Goal: Information Seeking & Learning: Learn about a topic

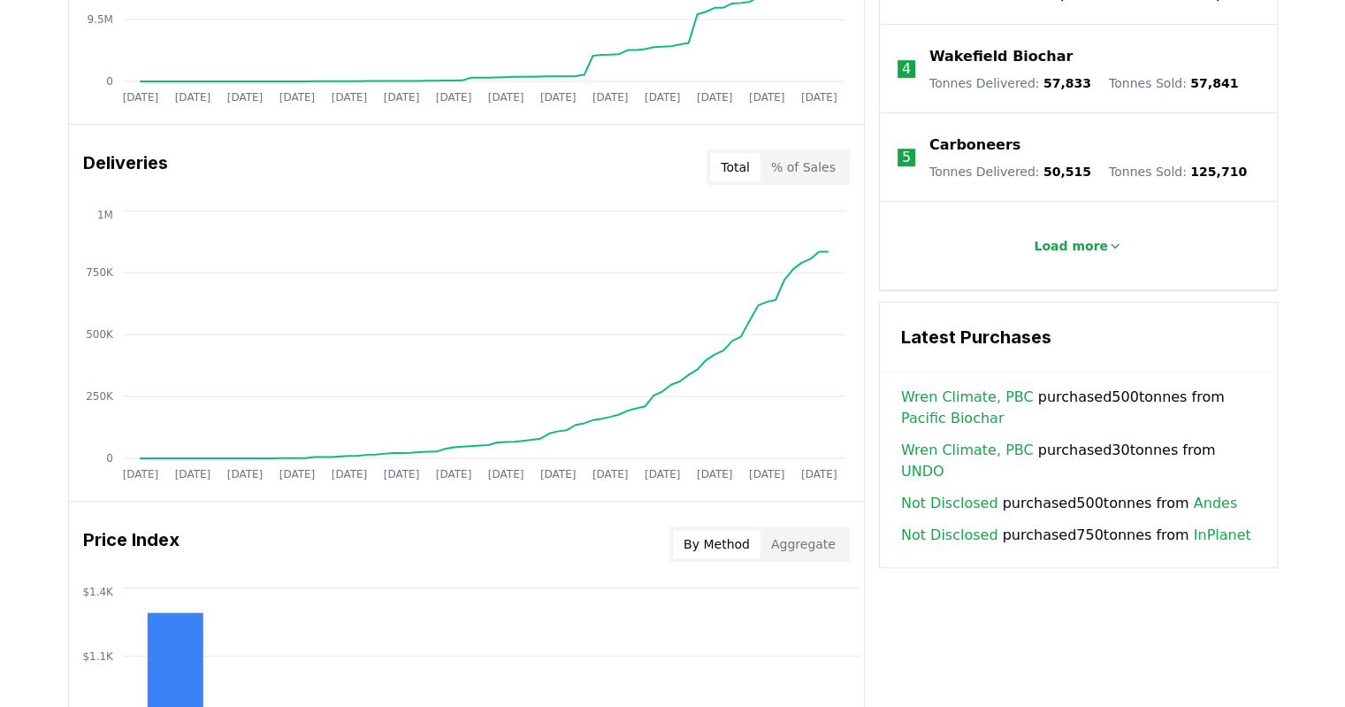
scroll to position [973, 0]
click at [1100, 324] on h3 "Latest Purchases" at bounding box center [1078, 337] width 355 height 27
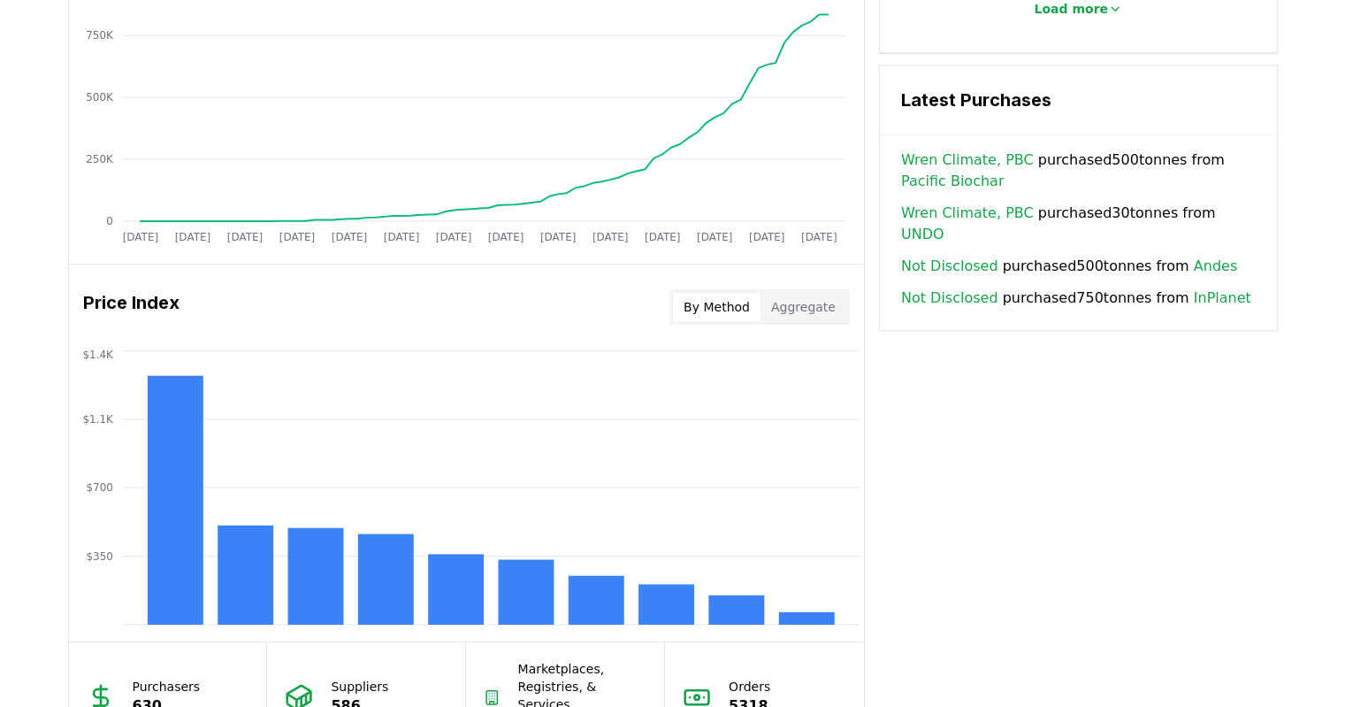
scroll to position [1211, 0]
click at [794, 293] on button "Aggregate" at bounding box center [803, 306] width 86 height 28
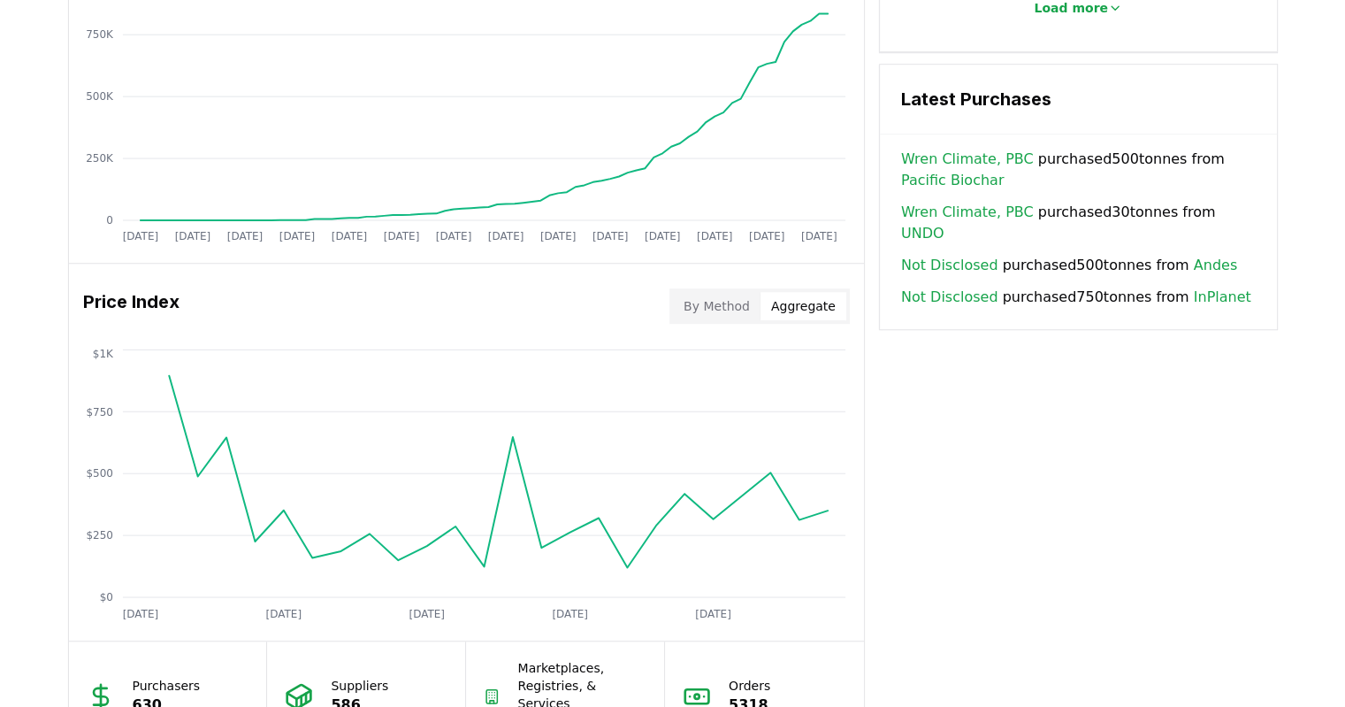
click at [733, 295] on button "By Method" at bounding box center [717, 306] width 88 height 28
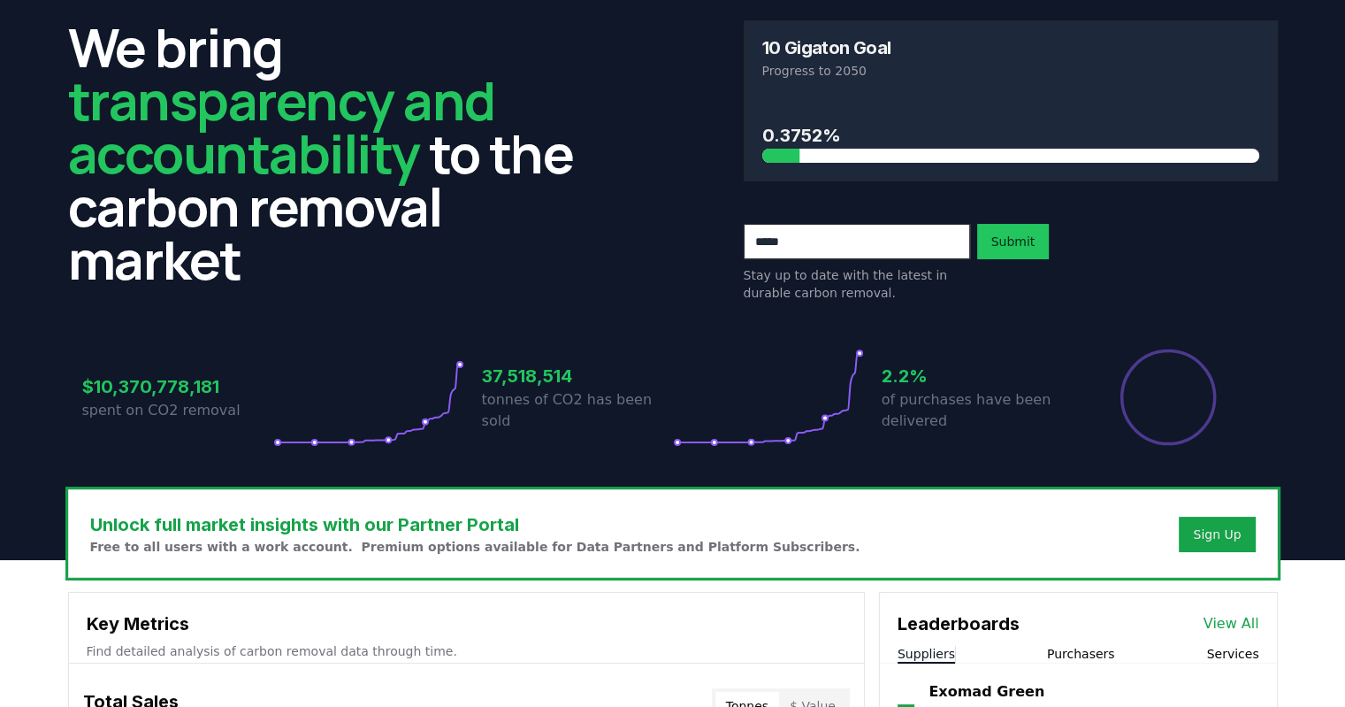
scroll to position [0, 0]
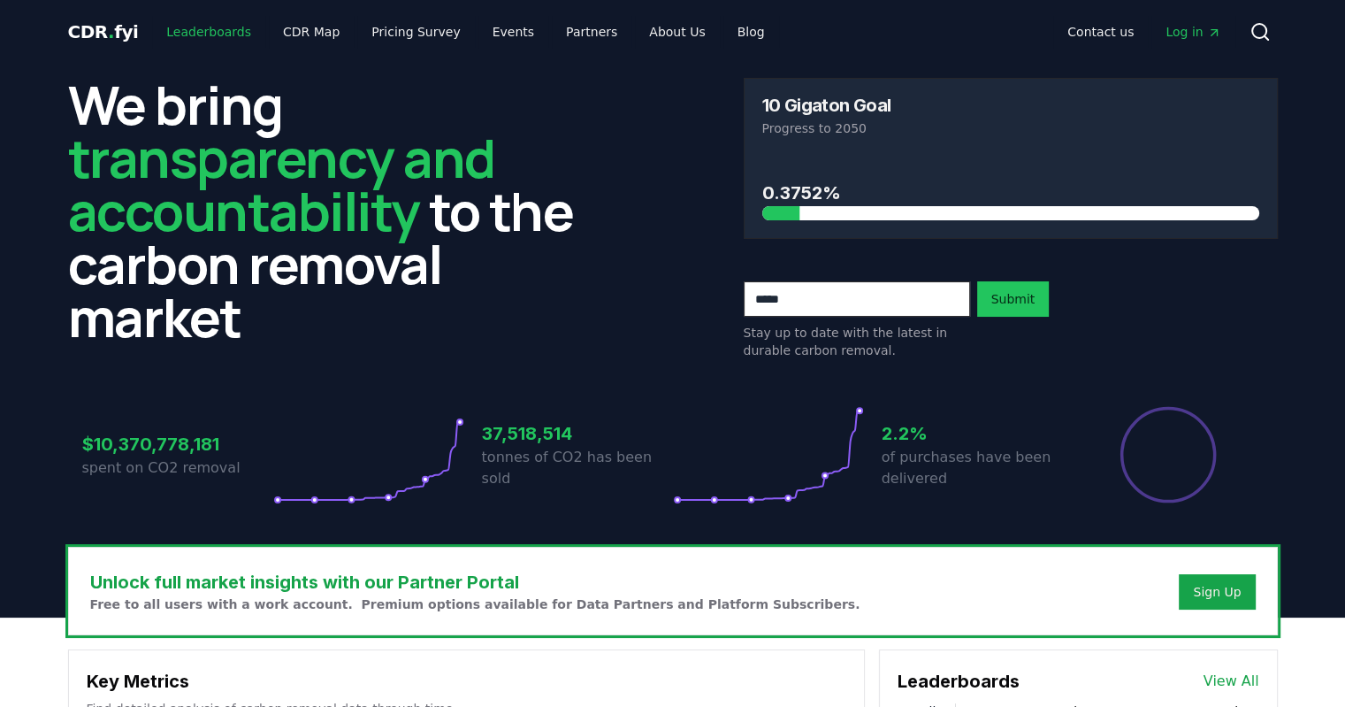
click at [212, 32] on link "Leaderboards" at bounding box center [208, 32] width 113 height 32
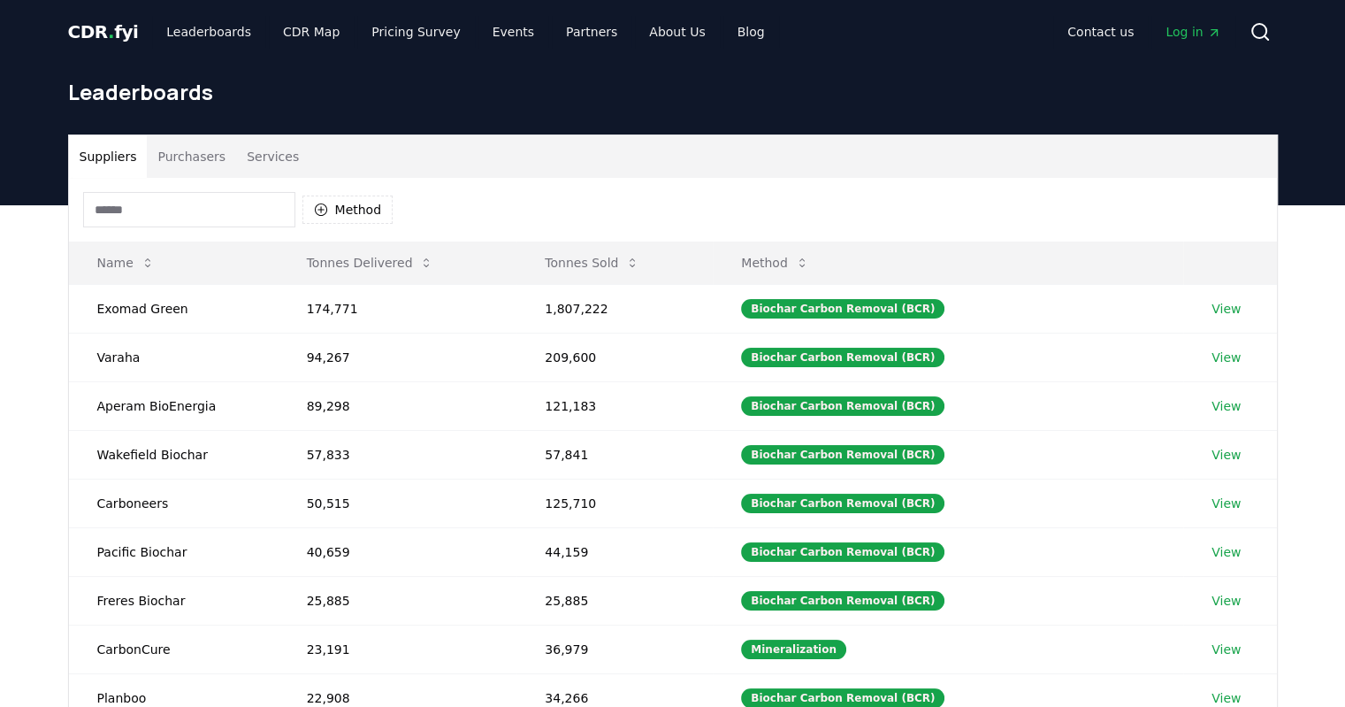
click at [195, 155] on button "Purchasers" at bounding box center [191, 156] width 89 height 42
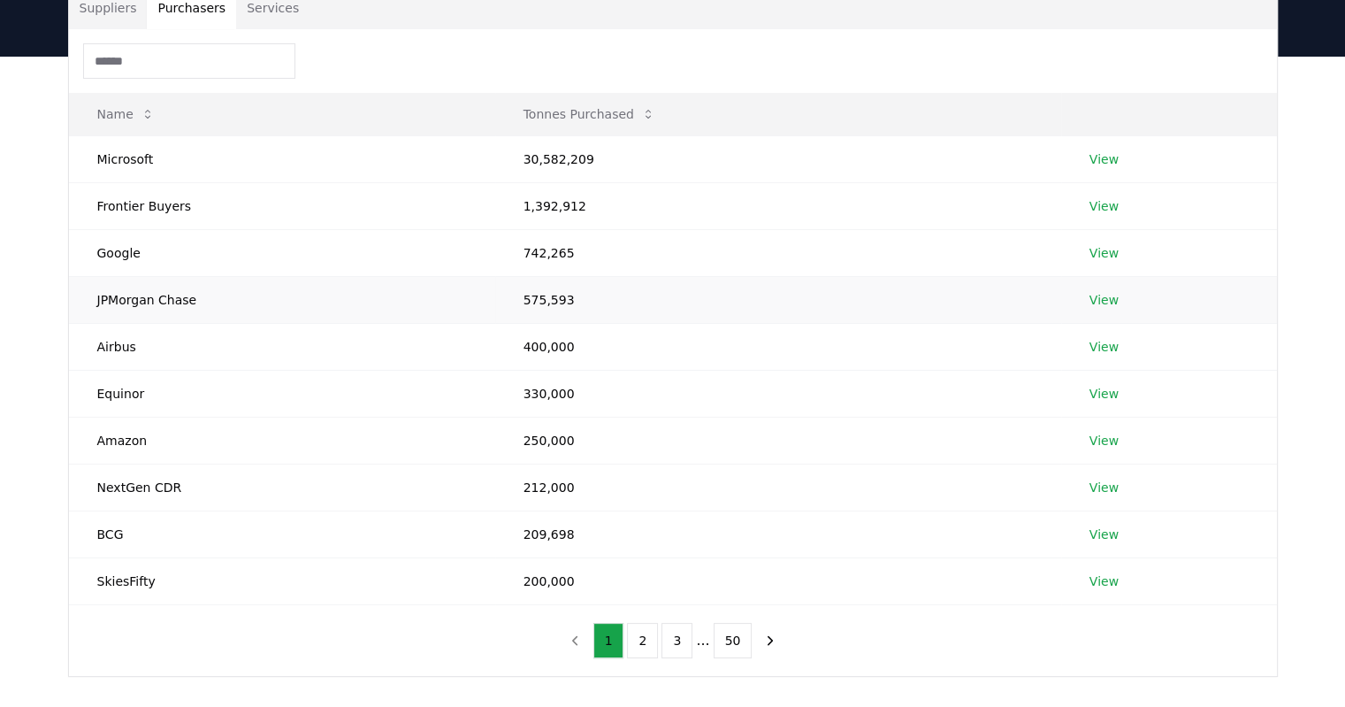
scroll to position [156, 0]
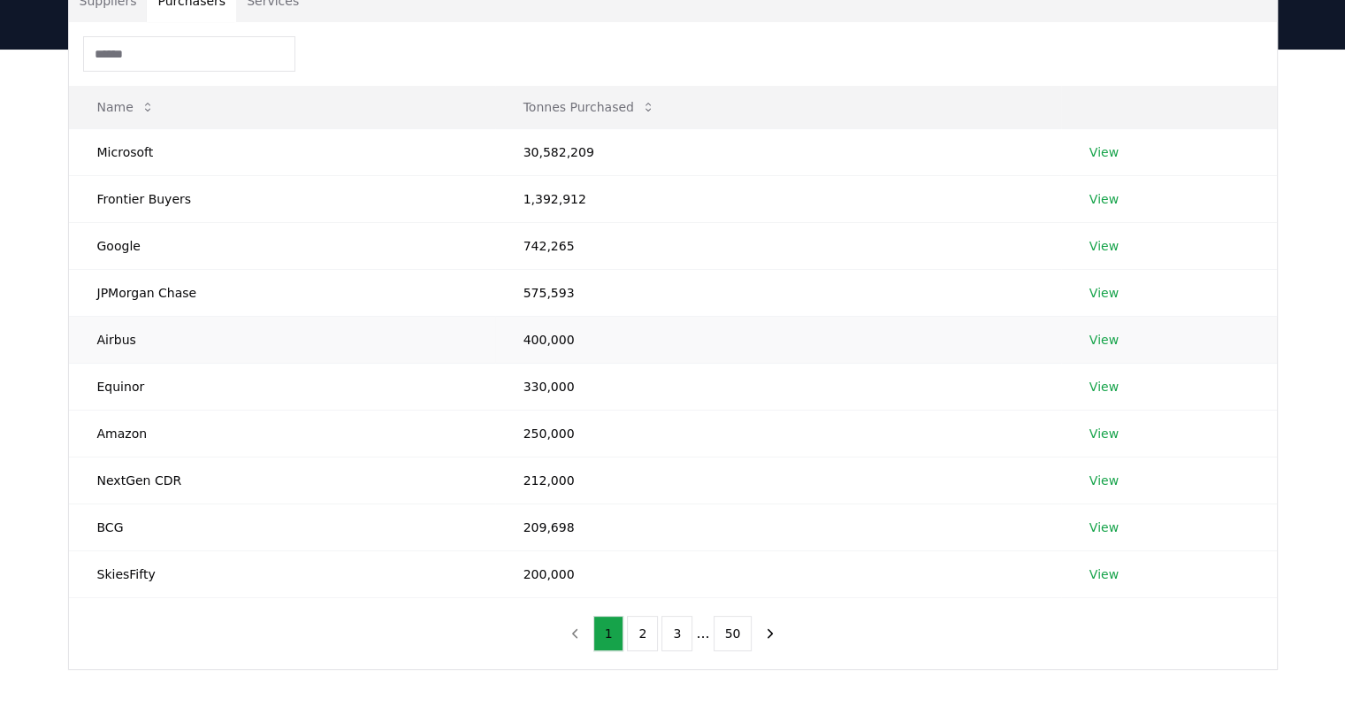
click at [1108, 339] on link "View" at bounding box center [1103, 340] width 29 height 18
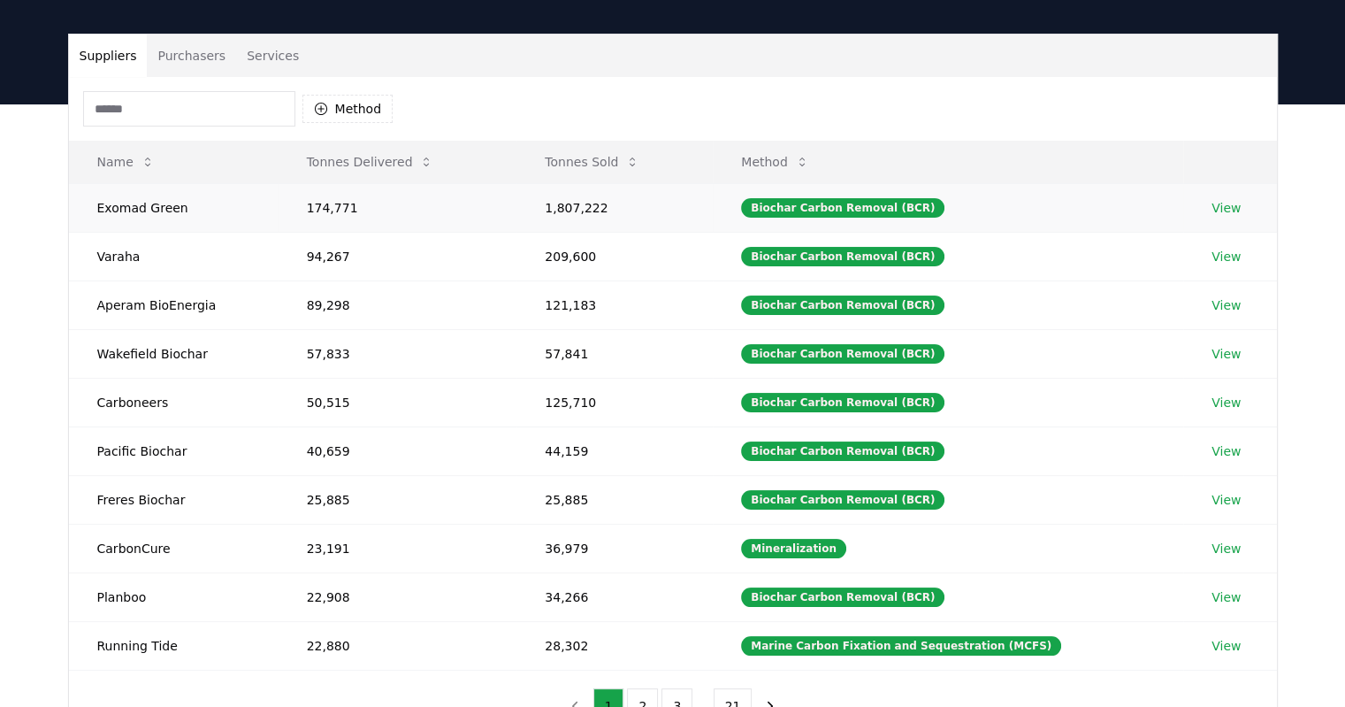
scroll to position [99, 0]
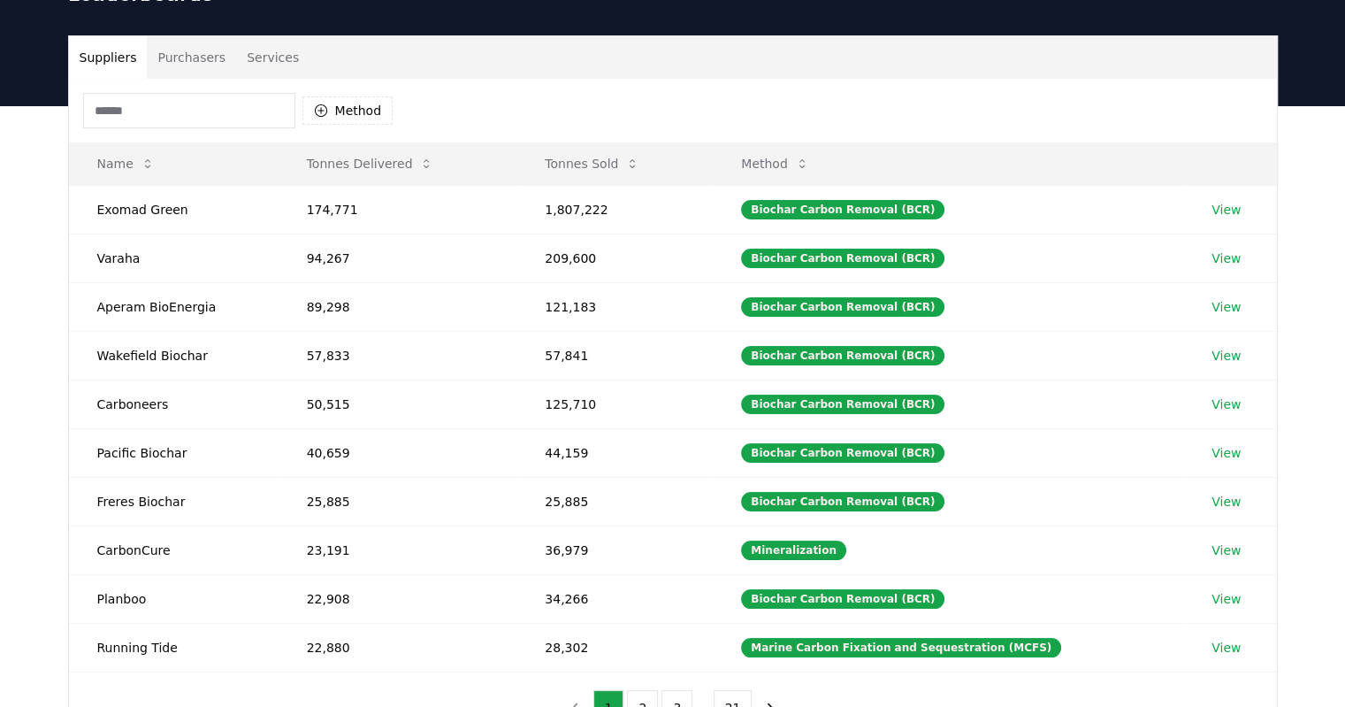
click at [170, 70] on button "Purchasers" at bounding box center [191, 57] width 89 height 42
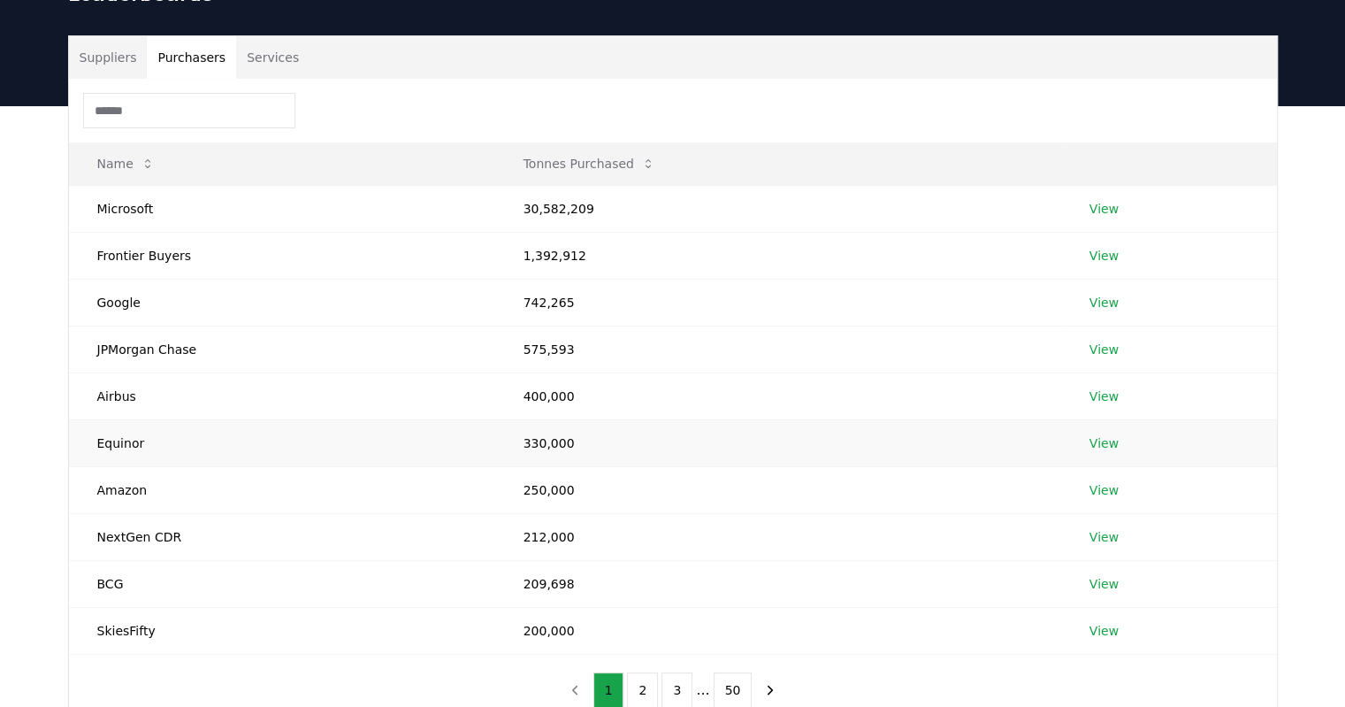
click at [1095, 452] on td "View" at bounding box center [1169, 442] width 216 height 47
click at [1097, 443] on link "View" at bounding box center [1103, 443] width 29 height 18
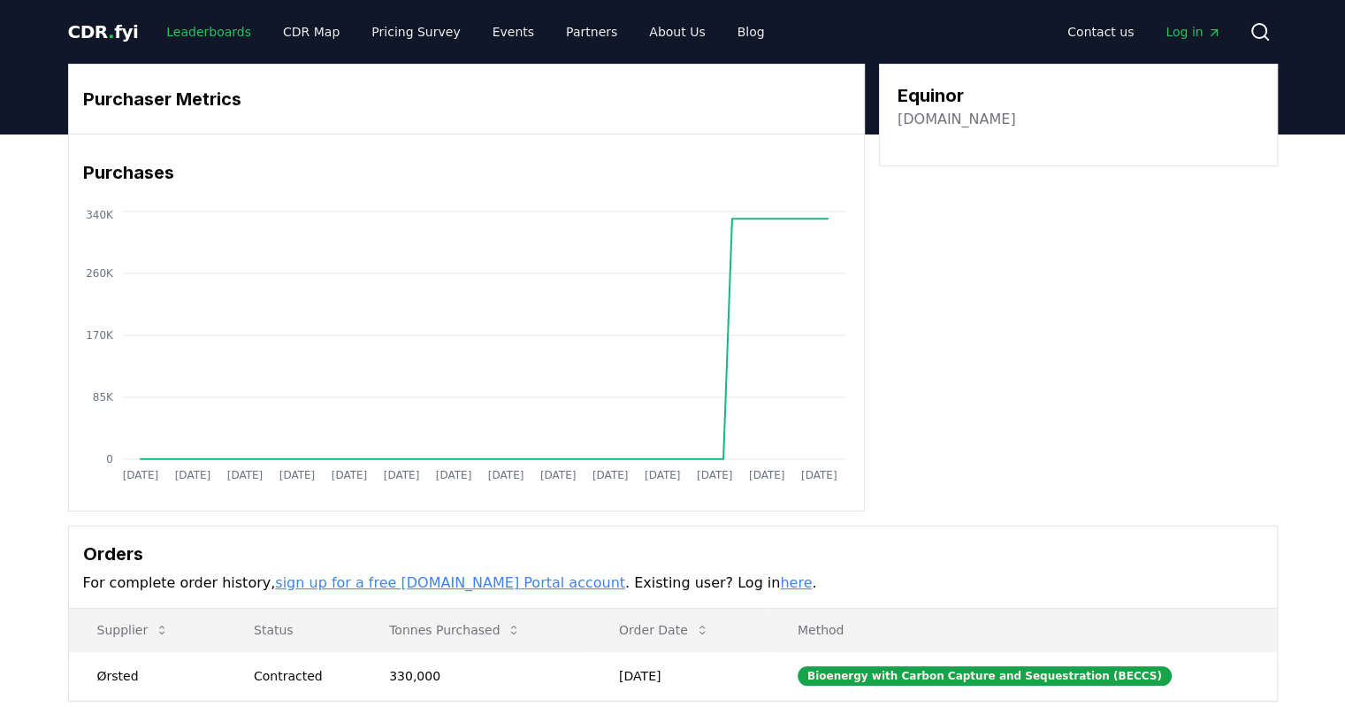
click at [210, 35] on link "Leaderboards" at bounding box center [208, 32] width 113 height 32
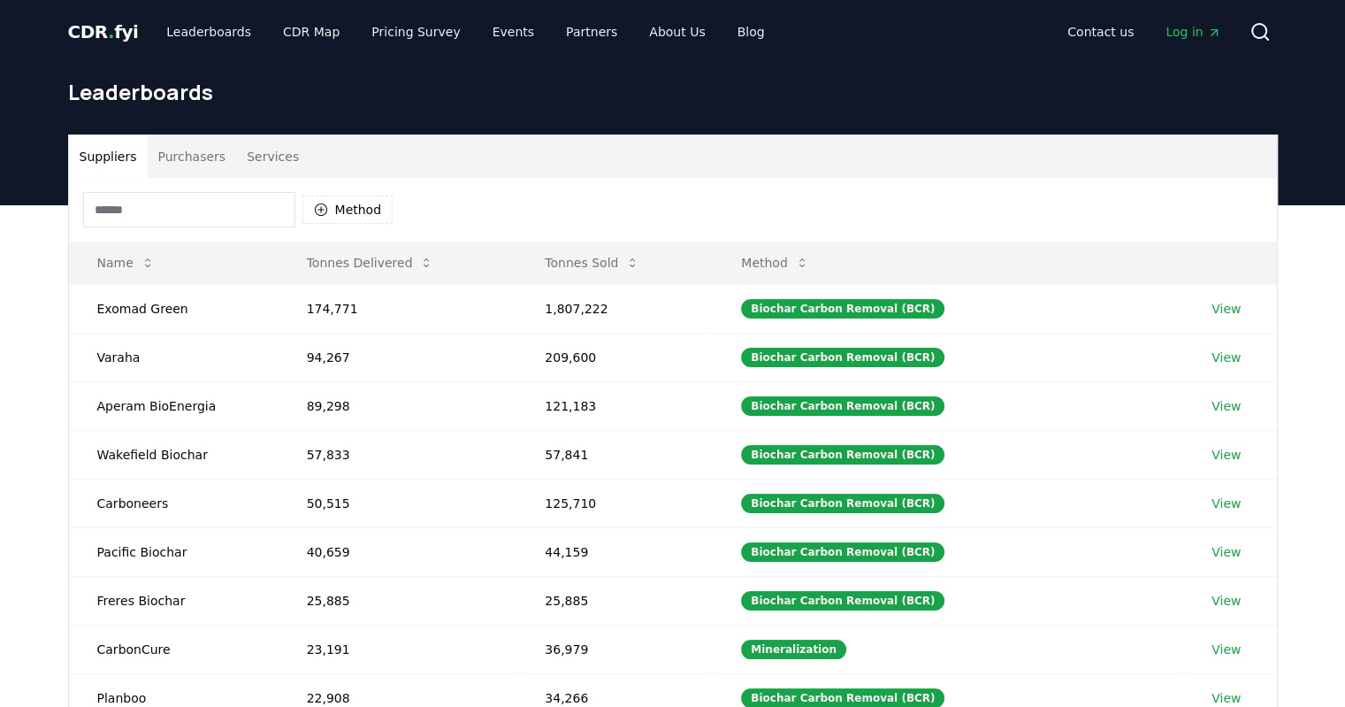
click at [205, 156] on button "Purchasers" at bounding box center [191, 156] width 89 height 42
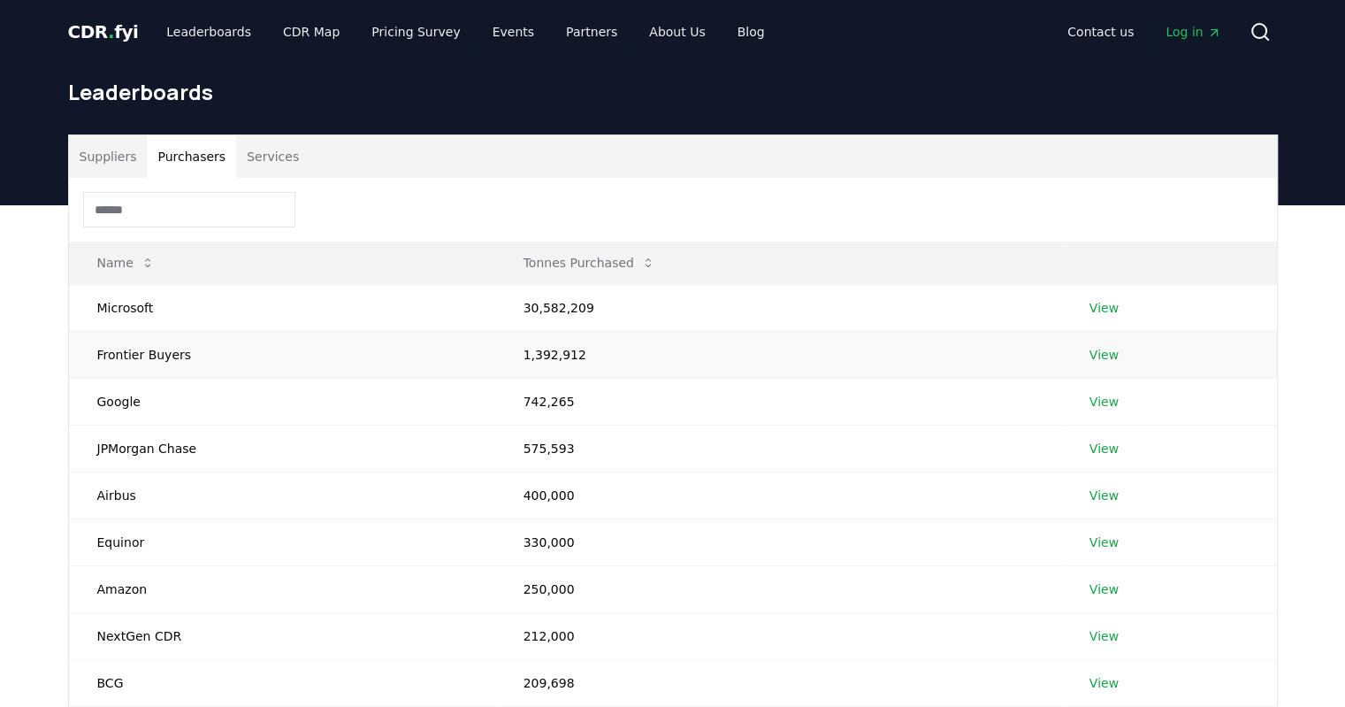
click at [1100, 349] on link "View" at bounding box center [1103, 355] width 29 height 18
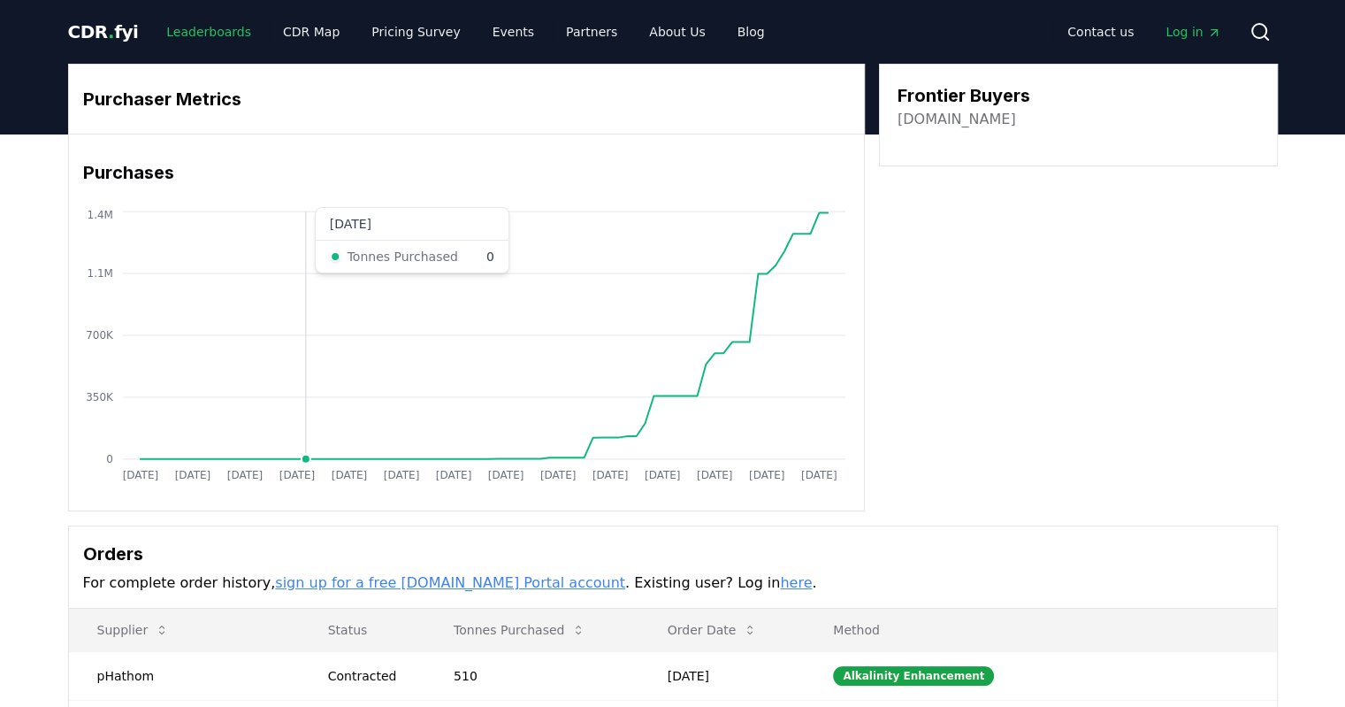
drag, startPoint x: 304, startPoint y: 328, endPoint x: 177, endPoint y: 41, distance: 314.3
click at [177, 41] on link "Leaderboards" at bounding box center [208, 32] width 113 height 32
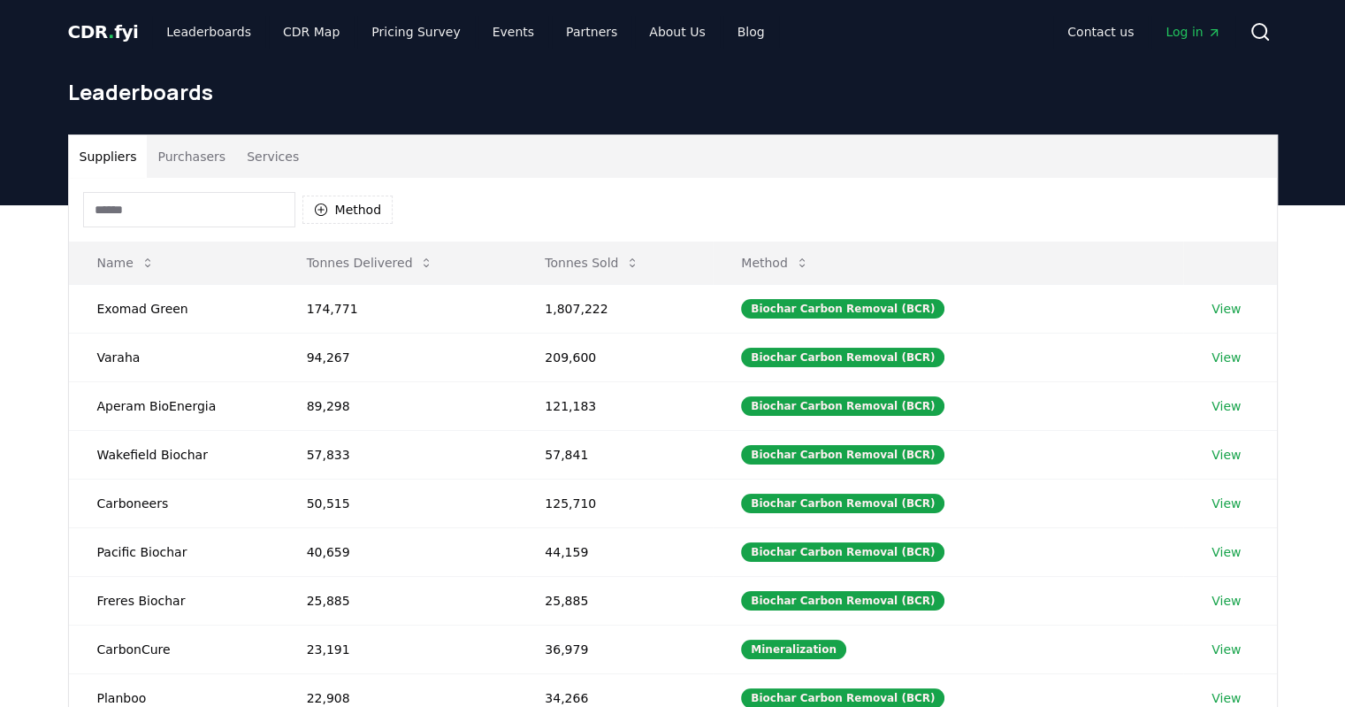
click at [195, 157] on button "Purchasers" at bounding box center [191, 156] width 89 height 42
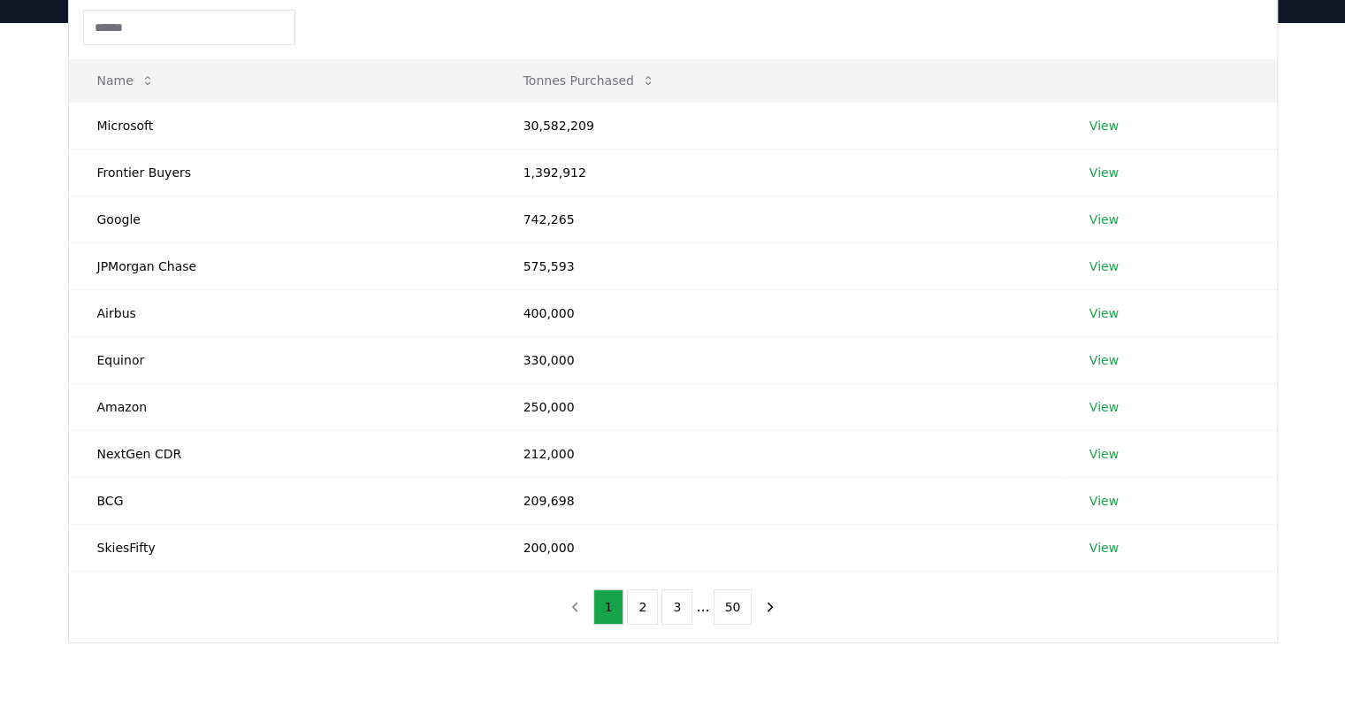
scroll to position [183, 0]
drag, startPoint x: 103, startPoint y: 314, endPoint x: 168, endPoint y: 353, distance: 76.1
click at [168, 353] on tbody "Microsoft 30,582,209 View Frontier Buyers 1,392,912 View Google 742,265 View JP…" at bounding box center [673, 335] width 1208 height 469
click at [22, 398] on div "Suppliers Purchasers Services Name Tonnes Purchased Microsoft 30,582,209 View F…" at bounding box center [672, 367] width 1345 height 691
click at [1105, 452] on link "View" at bounding box center [1103, 453] width 29 height 18
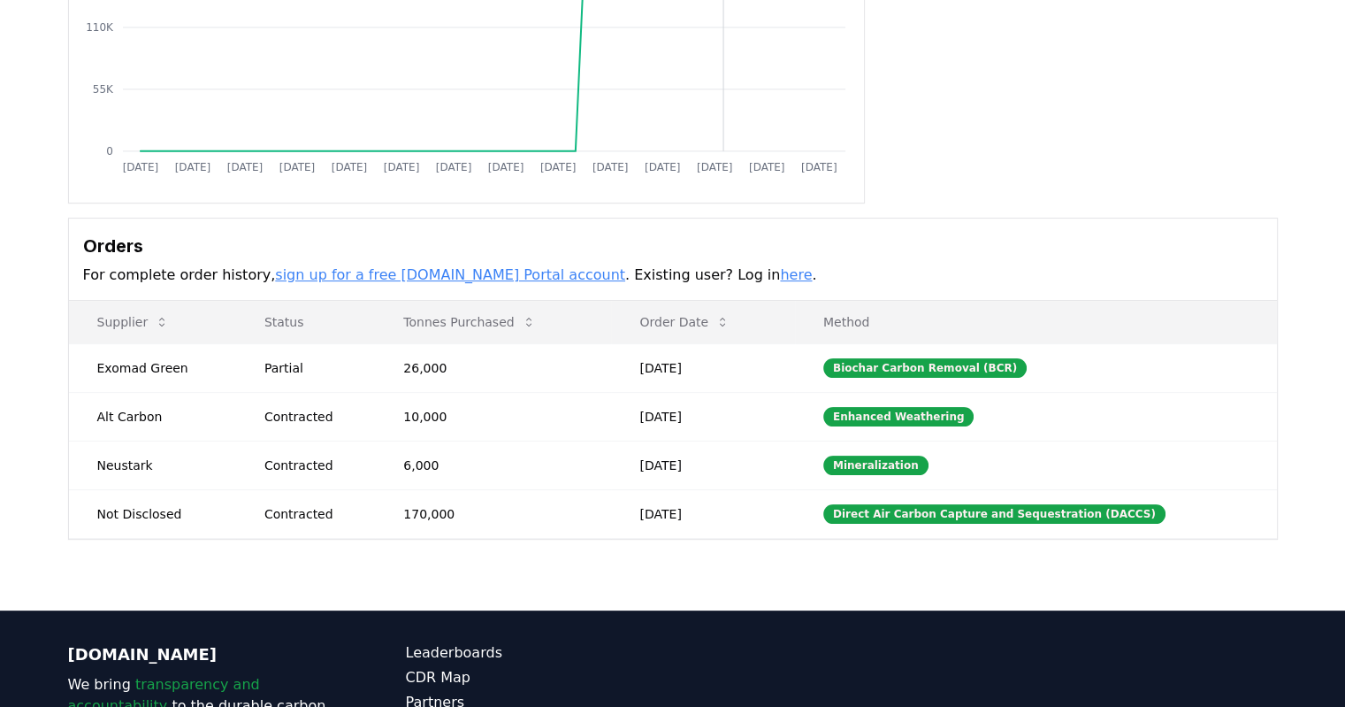
scroll to position [311, 0]
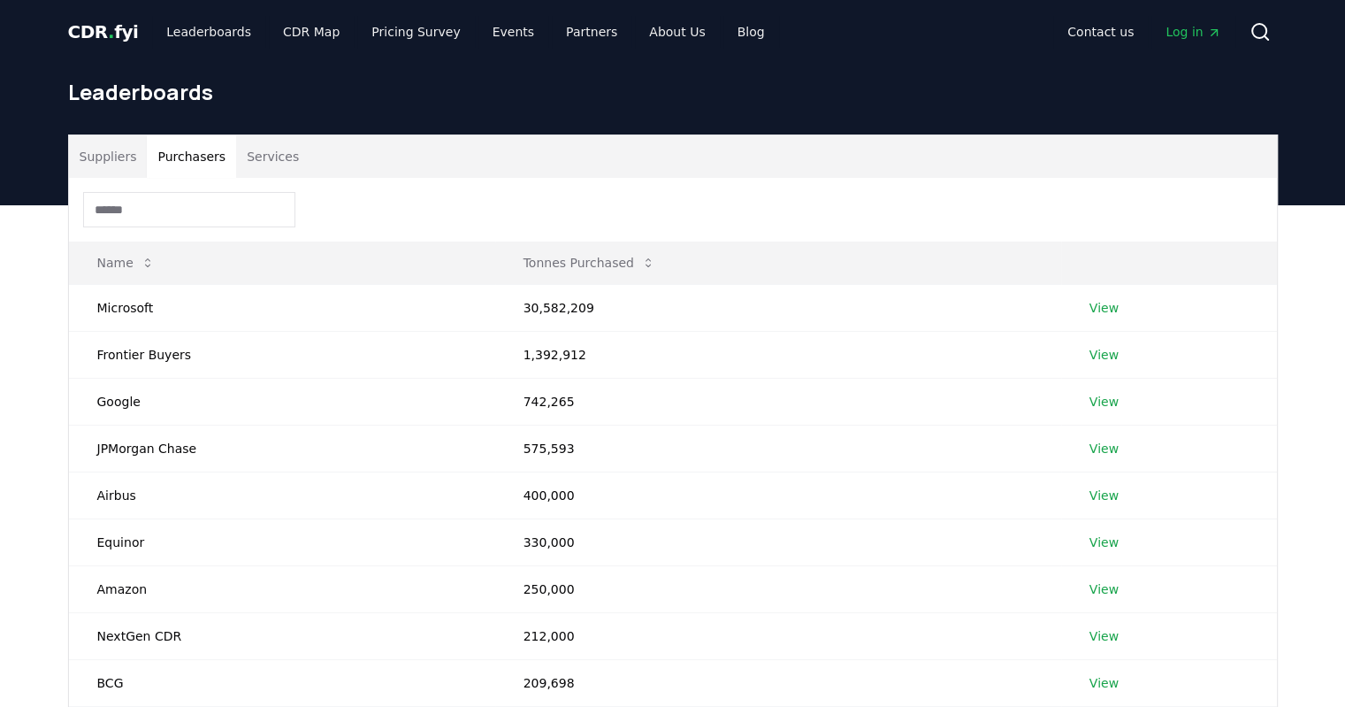
click at [189, 147] on button "Purchasers" at bounding box center [191, 156] width 89 height 42
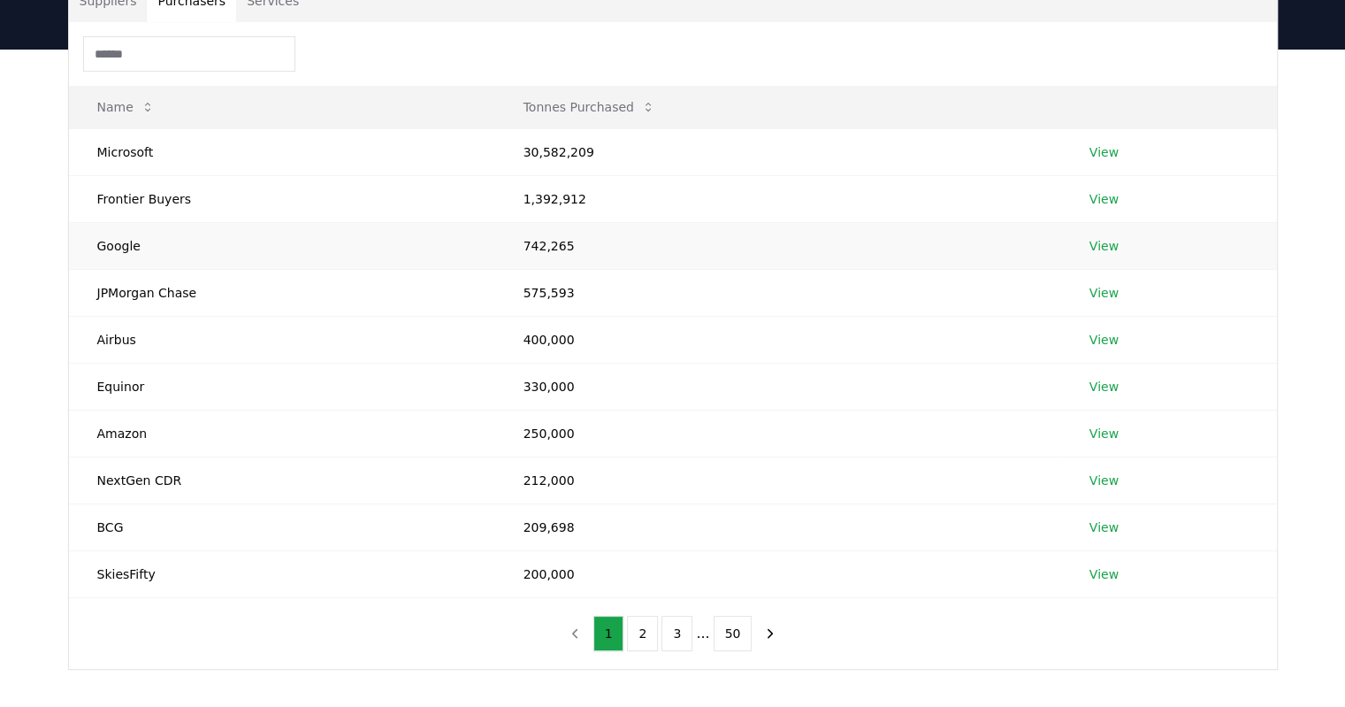
scroll to position [155, 0]
